Goal: Task Accomplishment & Management: Use online tool/utility

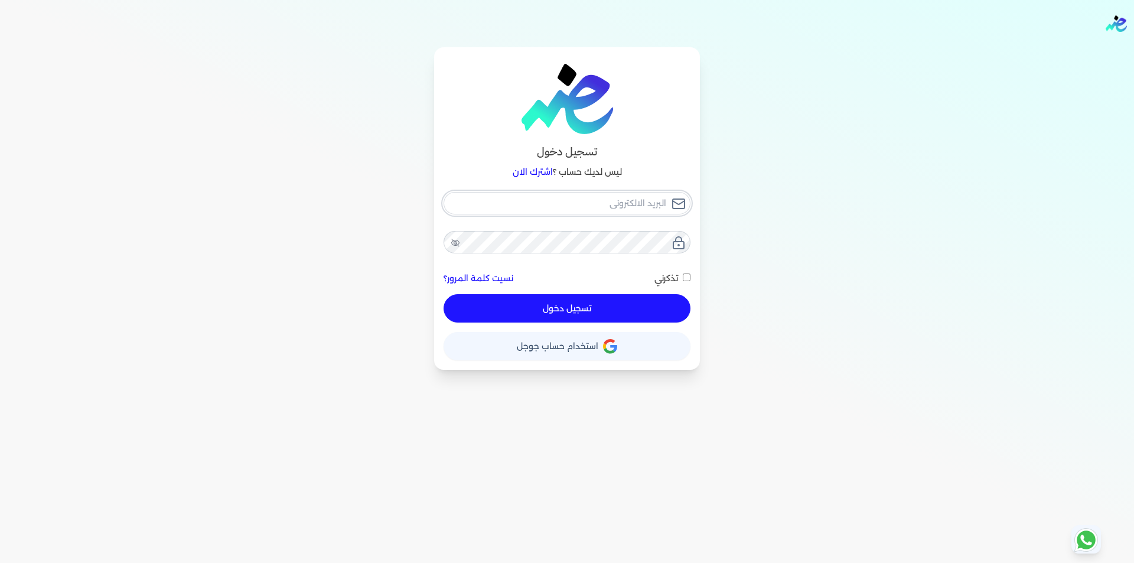
type input "[EMAIL_ADDRESS][DOMAIN_NAME]"
click at [624, 305] on div "[EMAIL_ADDRESS][DOMAIN_NAME] نسيت كلمة المرور؟ تذكرني تسجيل دخول" at bounding box center [567, 257] width 247 height 131
click at [617, 298] on button "تسجيل دخول" at bounding box center [567, 308] width 247 height 28
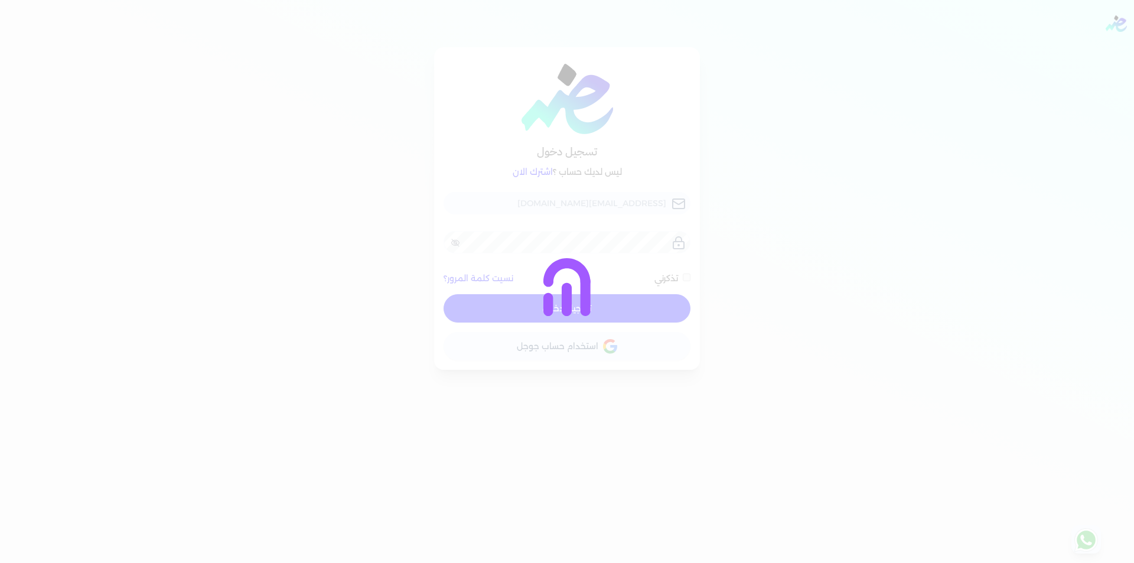
checkbox input "false"
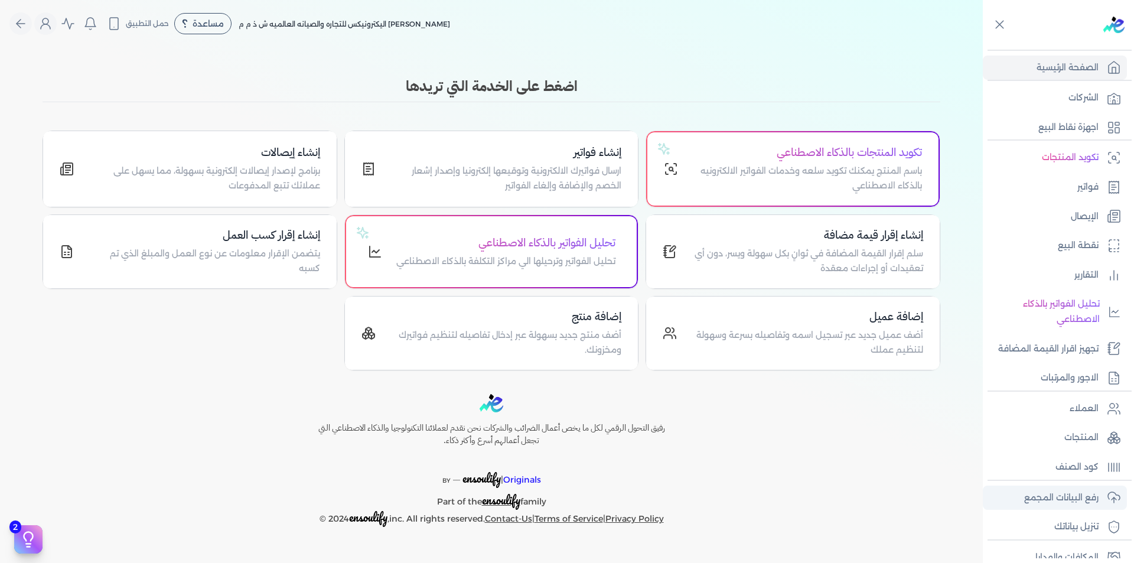
click at [1088, 503] on p "رفع البيانات المجمع" at bounding box center [1061, 497] width 74 height 15
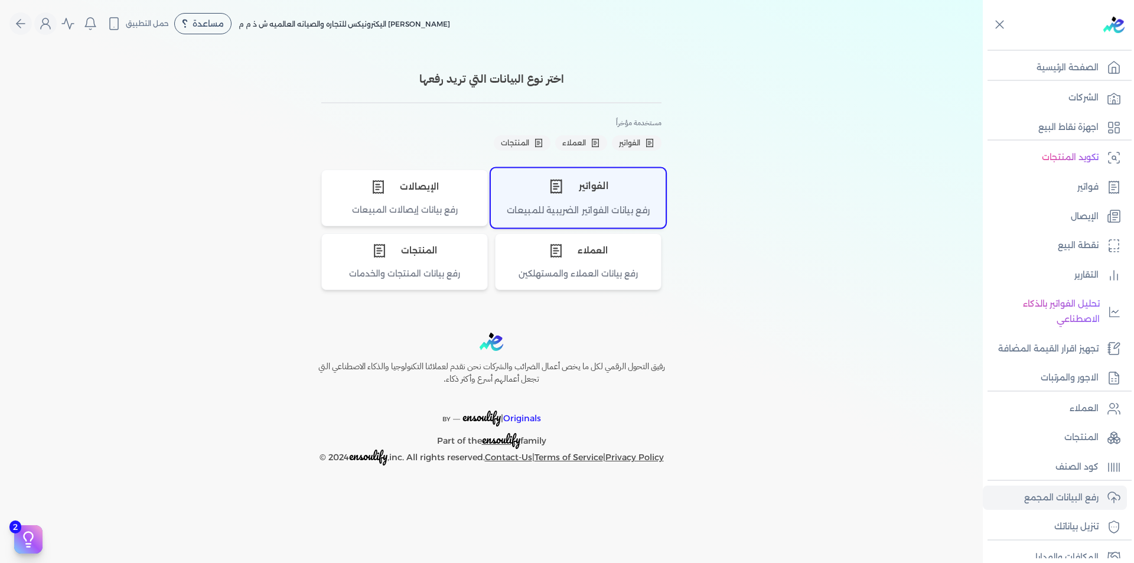
click at [561, 190] on icon "اختر نوع الفواتير" at bounding box center [555, 186] width 11 height 13
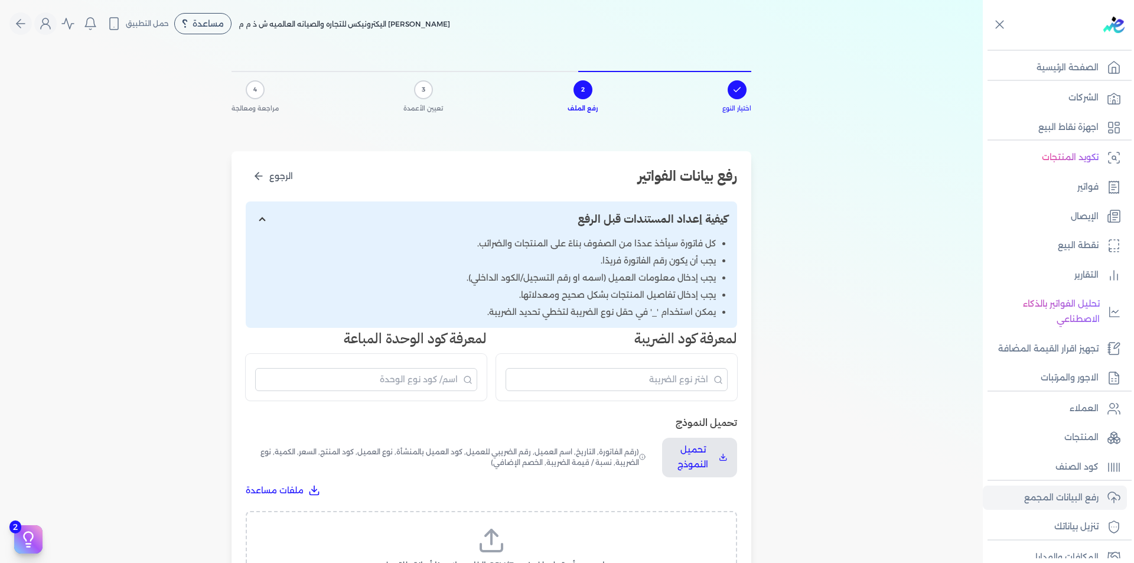
click at [568, 539] on label "اسحب وأسقط ملف CSV/Excel الخاص بك هنا أو انقر للتصفح (.csv أو .xlsx فقط)" at bounding box center [491, 556] width 461 height 61
click at [0, 0] on input "اسحب وأسقط ملف CSV/Excel الخاص بك هنا أو انقر للتصفح (.csv أو .xlsx فقط)" at bounding box center [0, 0] width 0 height 0
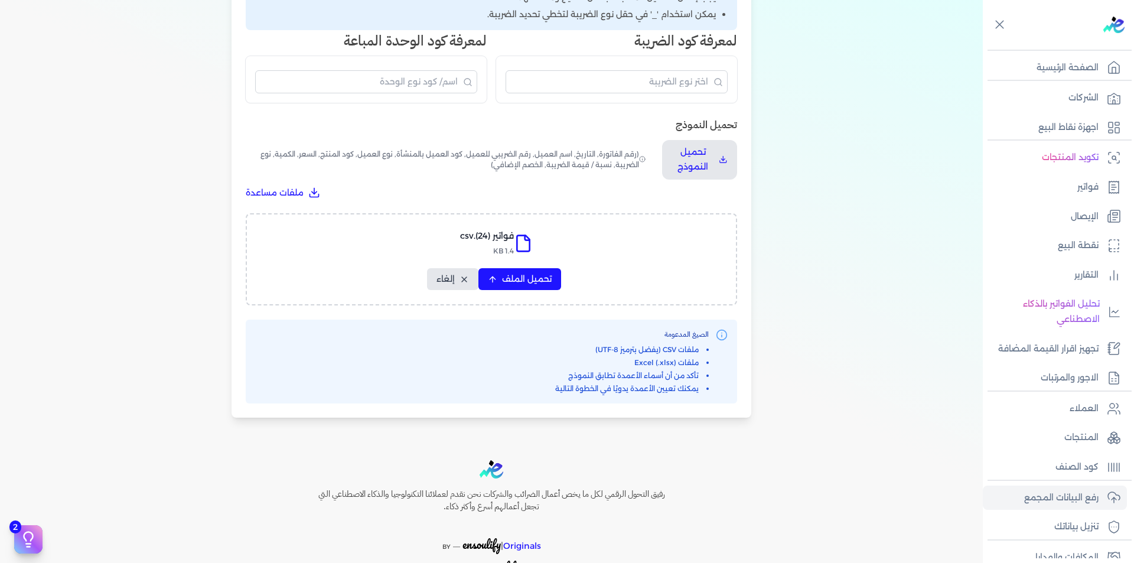
scroll to position [351, 0]
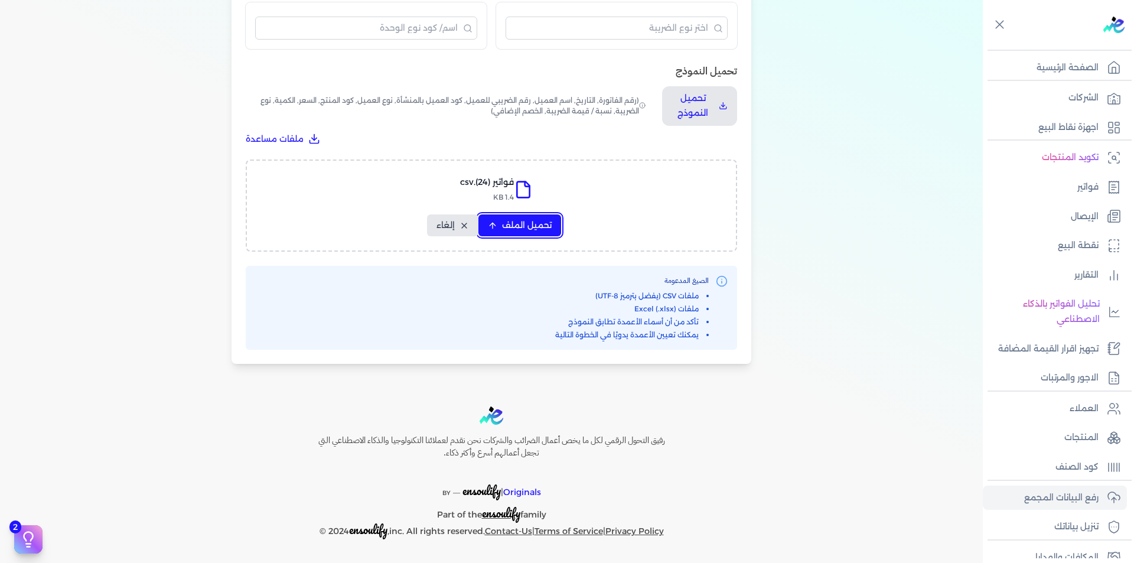
click at [533, 225] on span "تحميل الملف" at bounding box center [527, 225] width 50 height 12
select select "رقم الفاتورة"
select select "التاريخ"
select select "أسم العميل"
select select "الرقم الضريبي"
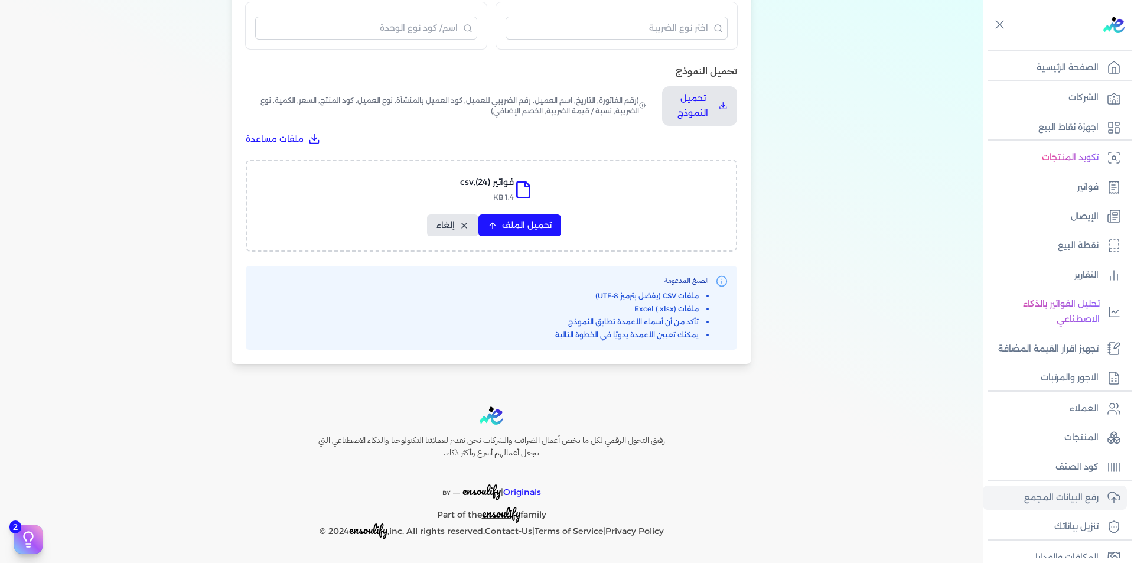
select select "نوع العميل"
select select "الرقم التسلسلي الداخلي"
select select "وصف البند"
select select "سيريال المنتج"
select select "السعر"
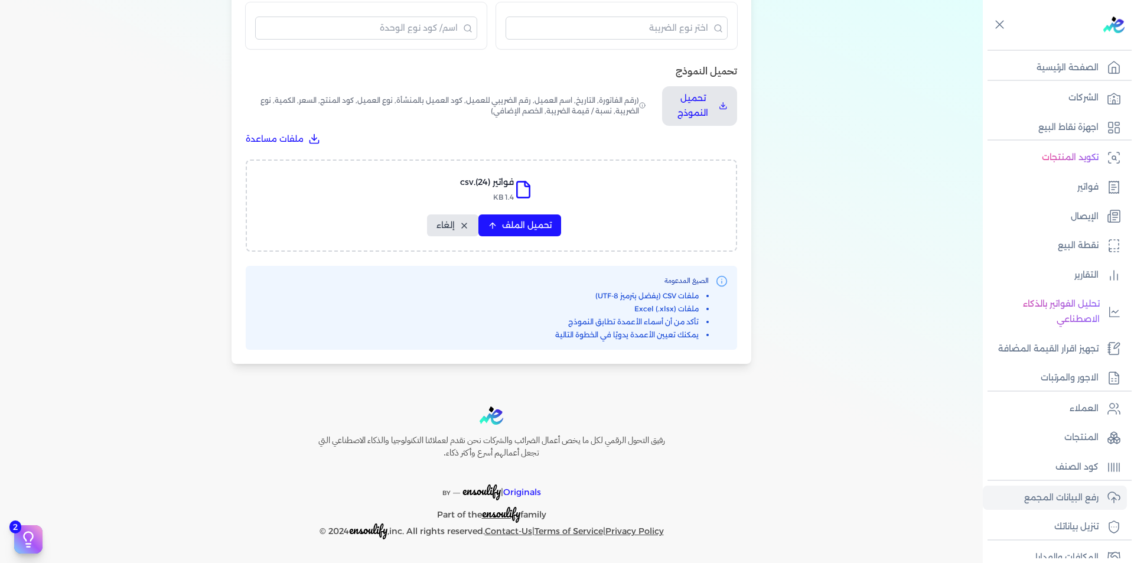
select select "الكمية"
select select "نوع الضريبة"
select select "نسبة / قيمة الضريبة"
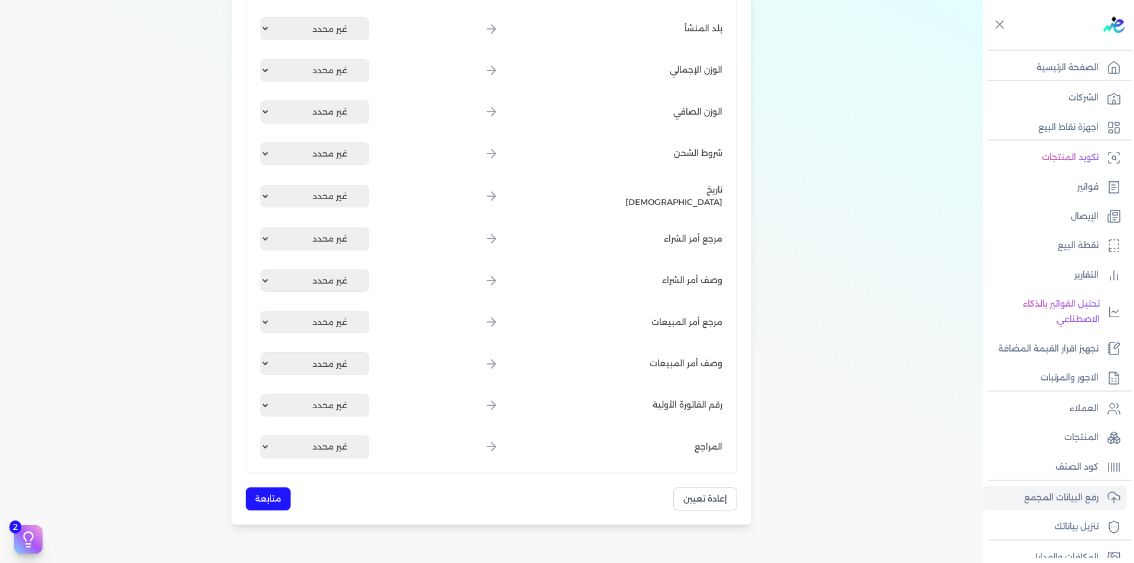
scroll to position [1355, 0]
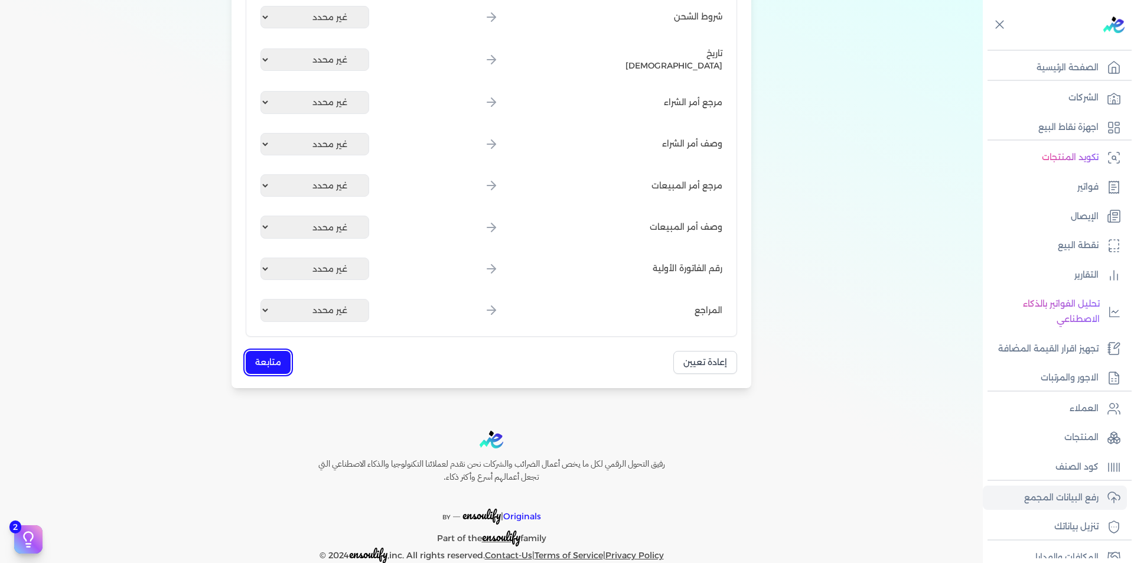
click at [284, 361] on button "متابعة" at bounding box center [268, 362] width 45 height 23
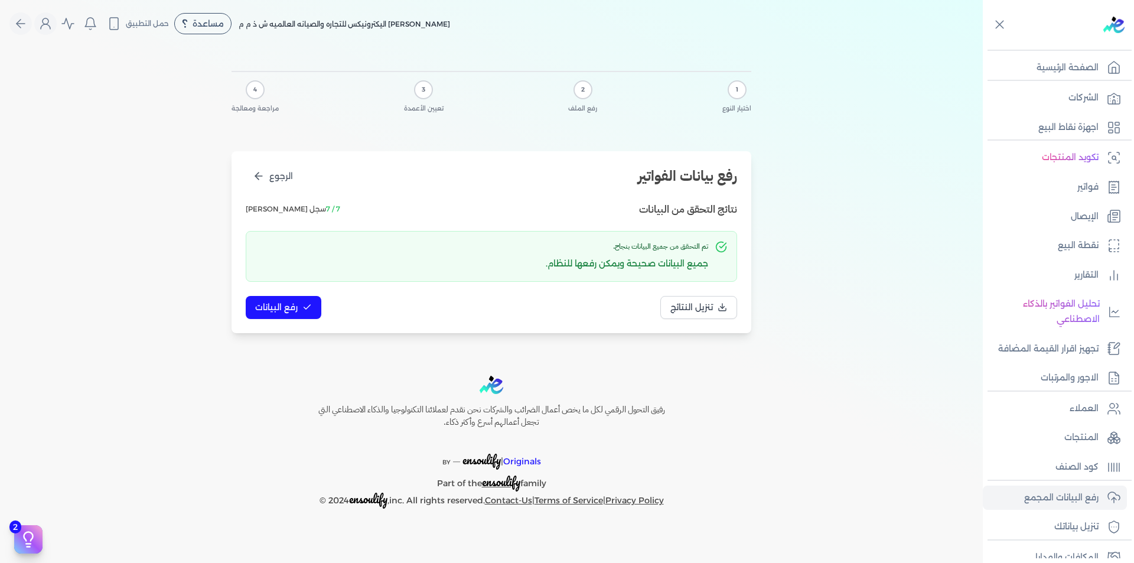
scroll to position [0, 0]
click at [295, 311] on span "رفع البيانات" at bounding box center [276, 307] width 43 height 12
